Goal: Book appointment/travel/reservation

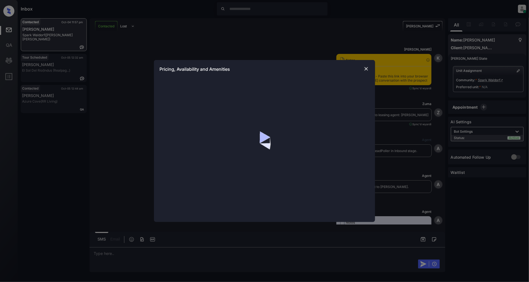
scroll to position [587, 0]
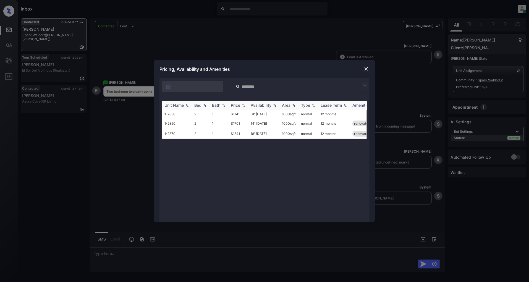
click at [242, 108] on th "Price" at bounding box center [239, 105] width 20 height 9
click at [235, 161] on div "Unit Name Bed Bath Price Availability Area Type Lease Term Amenities 1-2850 2 1…" at bounding box center [264, 159] width 205 height 116
drag, startPoint x: 239, startPoint y: 116, endPoint x: 222, endPoint y: 114, distance: 17.2
click at [222, 114] on tr "1-2850 2 1 $1701 14' Mar 26 1000 sqft normal 12 months renovated" at bounding box center [306, 115] width 289 height 10
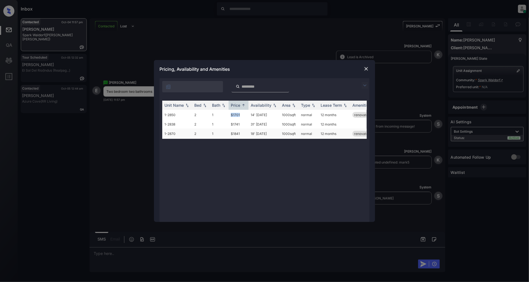
copy tr "$1701"
click at [364, 69] on img at bounding box center [367, 69] width 6 height 6
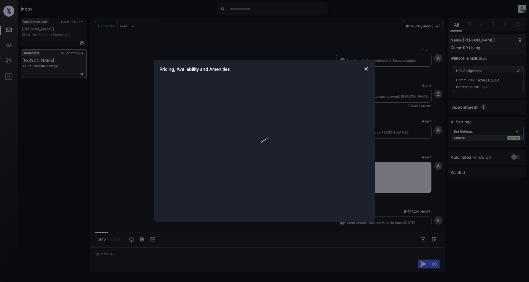
scroll to position [101, 0]
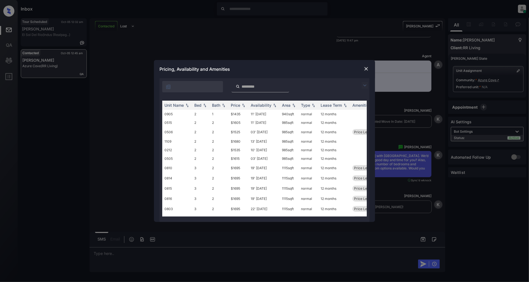
click at [363, 87] on img at bounding box center [365, 85] width 7 height 7
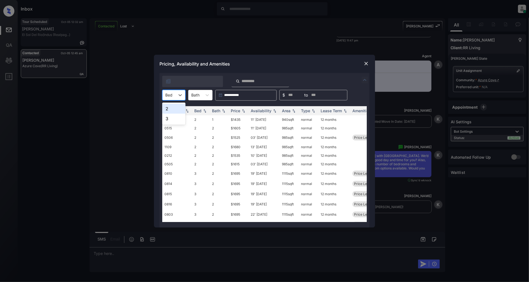
click at [174, 95] on div "Bed" at bounding box center [169, 95] width 13 height 8
click at [165, 109] on div "2" at bounding box center [173, 109] width 23 height 10
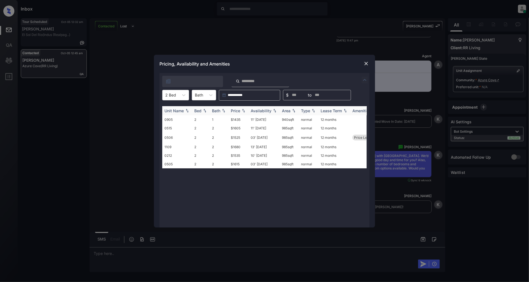
click at [242, 110] on img at bounding box center [244, 111] width 6 height 4
click at [241, 120] on td "$1435" at bounding box center [239, 119] width 20 height 9
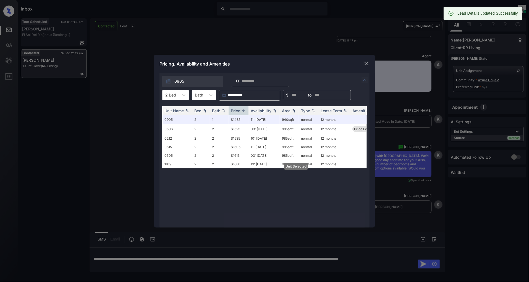
click at [366, 63] on img at bounding box center [367, 64] width 6 height 6
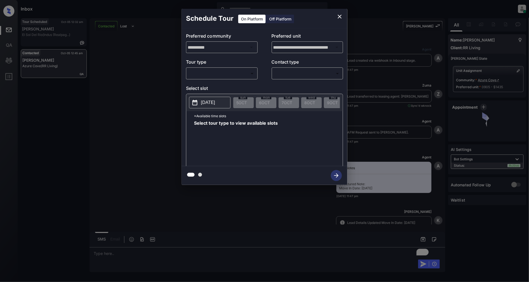
scroll to position [629, 0]
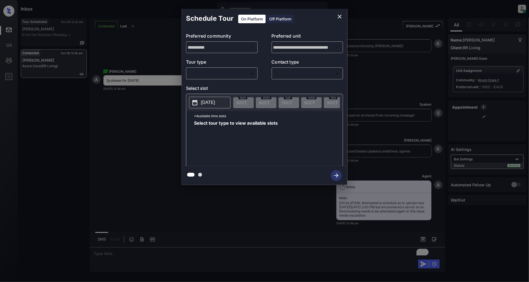
click at [243, 76] on body "Inbox [PERSON_NAME] Online Set yourself offline Set yourself on break Profile S…" at bounding box center [264, 141] width 529 height 282
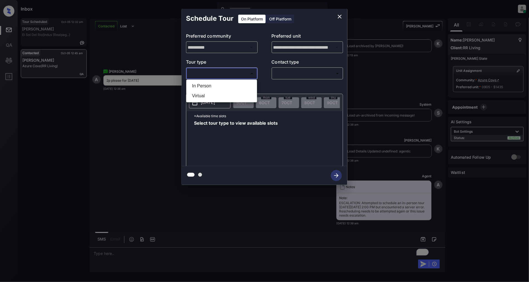
click at [199, 87] on li "In Person" at bounding box center [222, 86] width 68 height 10
type input "********"
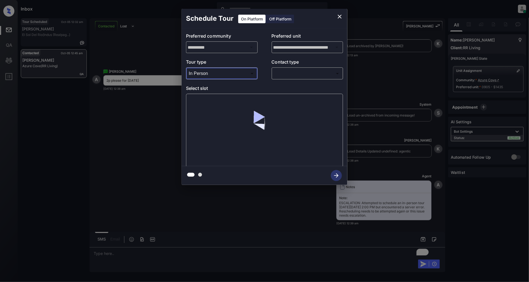
click at [304, 72] on body "Inbox [PERSON_NAME] Online Set yourself offline Set yourself on break Profile S…" at bounding box center [264, 141] width 529 height 282
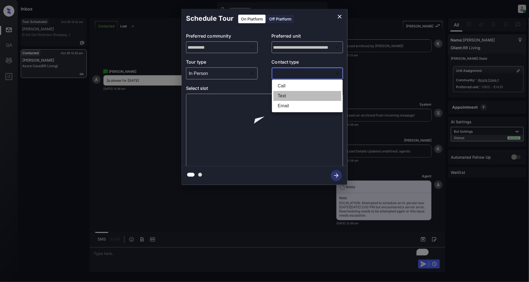
click at [286, 98] on li "Text" at bounding box center [307, 96] width 68 height 10
type input "****"
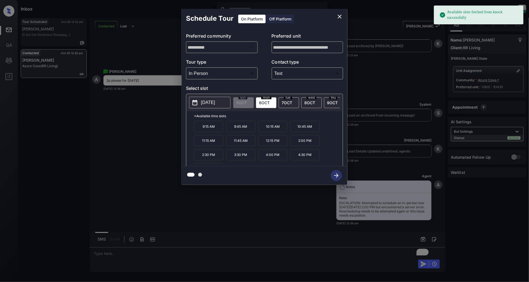
click at [201, 105] on p "2025-10-06" at bounding box center [208, 102] width 14 height 7
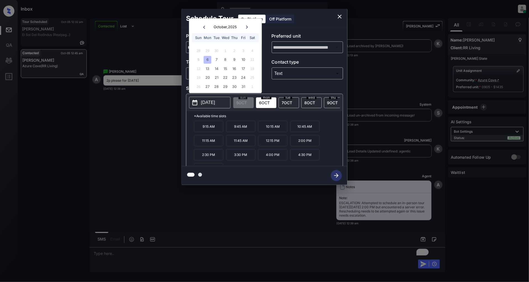
click at [155, 153] on div "**********" at bounding box center [264, 97] width 529 height 194
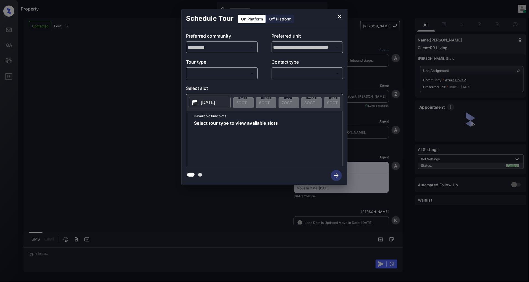
scroll to position [1448, 0]
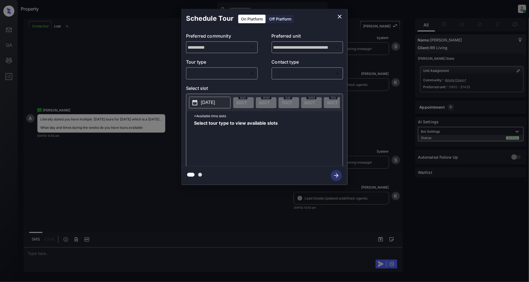
click at [213, 77] on body "Property Patrick Deasis Online Set yourself offline Set yourself on break Profi…" at bounding box center [264, 141] width 529 height 282
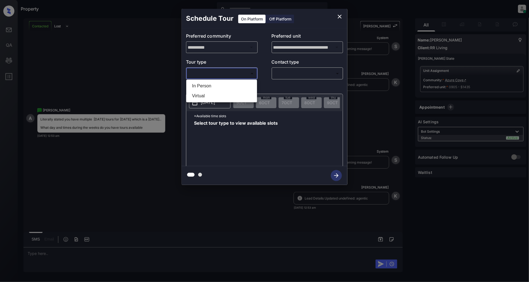
click at [212, 88] on li "In Person" at bounding box center [222, 86] width 68 height 10
type input "********"
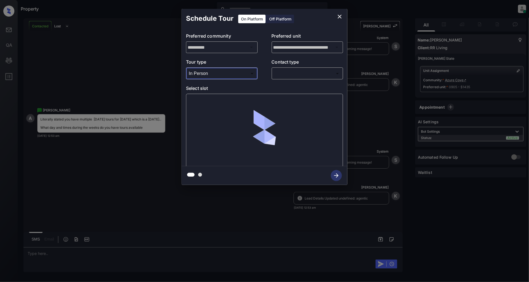
click at [310, 78] on body "Property [PERSON_NAME] Online Set yourself offline Set yourself on break Profil…" at bounding box center [264, 141] width 529 height 282
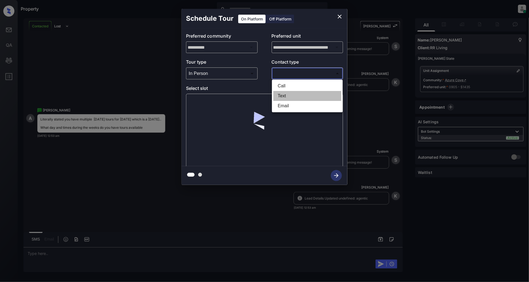
click at [294, 95] on li "Text" at bounding box center [307, 96] width 68 height 10
type input "****"
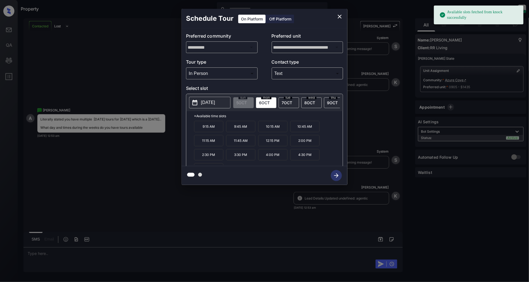
click at [215, 102] on p "2025-10-06" at bounding box center [208, 102] width 14 height 7
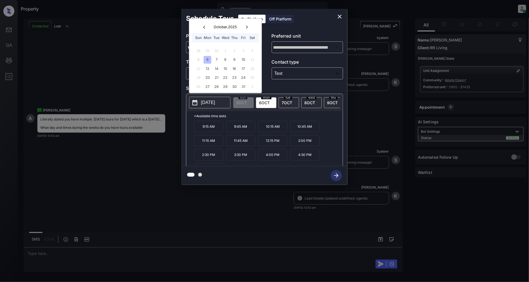
click at [333, 16] on div "Schedule Tour On Platform Off Platform" at bounding box center [265, 18] width 166 height 19
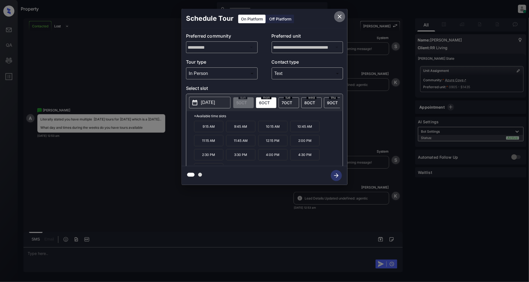
click at [338, 19] on icon "close" at bounding box center [340, 16] width 7 height 7
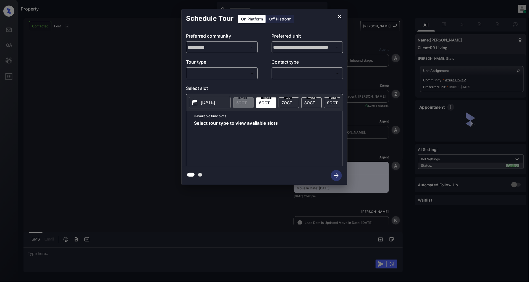
scroll to position [1448, 0]
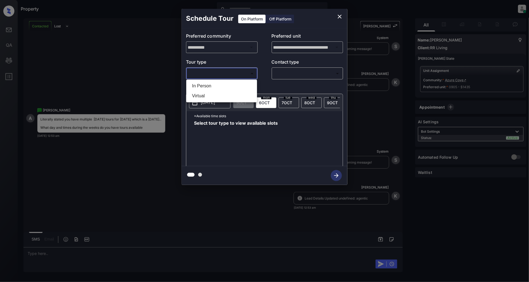
drag, startPoint x: 245, startPoint y: 76, endPoint x: 225, endPoint y: 83, distance: 21.7
click at [244, 76] on body "Property Patrick Deasis Online Set yourself offline Set yourself on break Profi…" at bounding box center [264, 141] width 529 height 282
click at [223, 83] on li "In Person" at bounding box center [222, 86] width 68 height 10
type input "********"
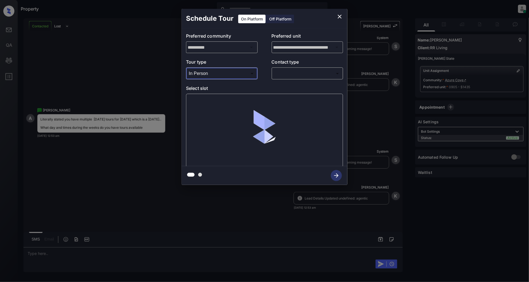
click at [278, 81] on div "**********" at bounding box center [265, 97] width 166 height 138
click at [292, 71] on body "Property Patrick Deasis Online Set yourself offline Set yourself on break Profi…" at bounding box center [264, 141] width 529 height 282
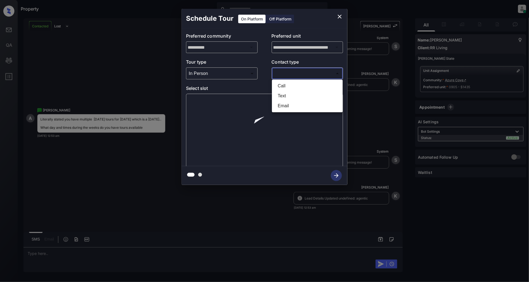
click at [289, 94] on li "Text" at bounding box center [307, 96] width 68 height 10
type input "****"
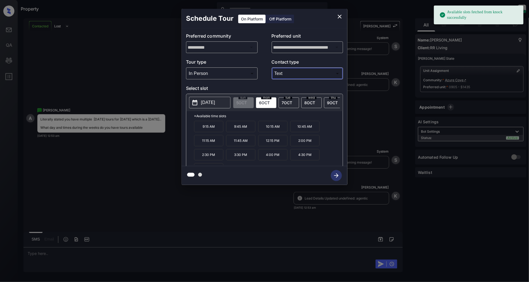
click at [209, 132] on p "9:15 AM" at bounding box center [208, 126] width 29 height 11
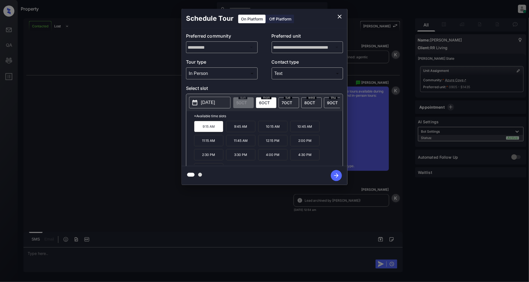
scroll to position [1589, 0]
click at [338, 16] on icon "close" at bounding box center [340, 16] width 7 height 7
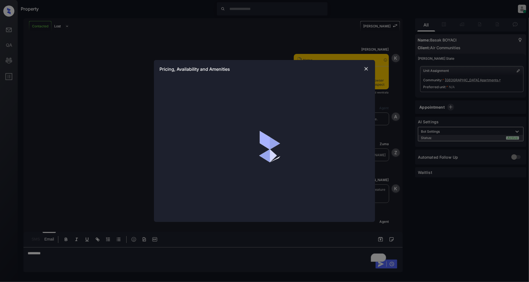
scroll to position [385, 0]
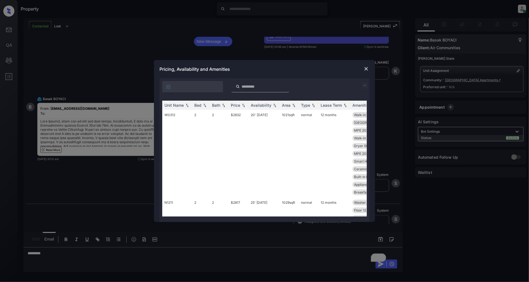
click at [364, 85] on img at bounding box center [365, 85] width 7 height 7
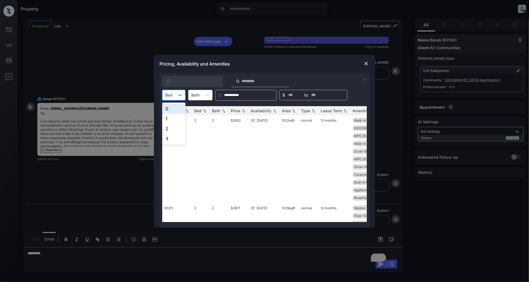
click at [166, 96] on input "text" at bounding box center [165, 95] width 1 height 5
click at [172, 127] on div "2" at bounding box center [173, 129] width 23 height 10
click at [244, 110] on img at bounding box center [244, 111] width 6 height 4
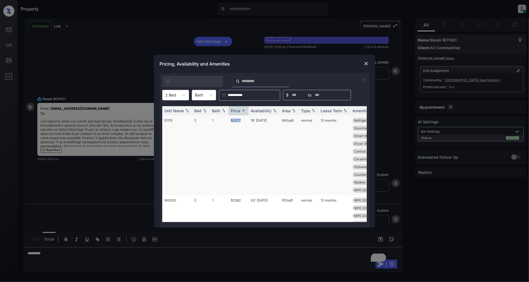
drag, startPoint x: 234, startPoint y: 118, endPoint x: 230, endPoint y: 119, distance: 5.1
click at [230, 119] on td "$2377" at bounding box center [239, 155] width 20 height 80
copy td "$2377"
click at [176, 89] on div "**********" at bounding box center [265, 150] width 210 height 155
click at [176, 96] on div "2 Bed" at bounding box center [171, 95] width 16 height 8
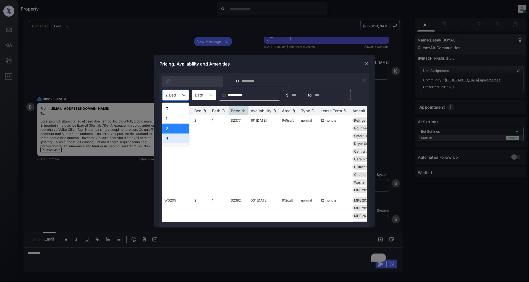
click at [170, 135] on div "3" at bounding box center [175, 139] width 27 height 10
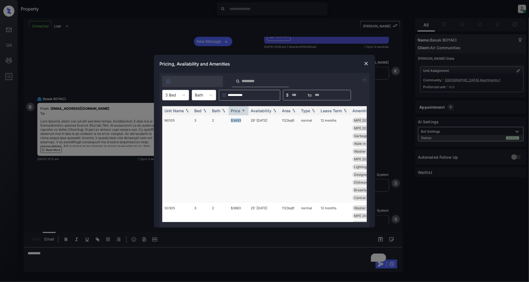
drag, startPoint x: 243, startPoint y: 119, endPoint x: 228, endPoint y: 120, distance: 14.9
click at [229, 120] on td "$3493" at bounding box center [239, 159] width 20 height 88
copy td "$3493"
click at [367, 62] on img at bounding box center [367, 64] width 6 height 6
